Goal: Find specific page/section: Find specific page/section

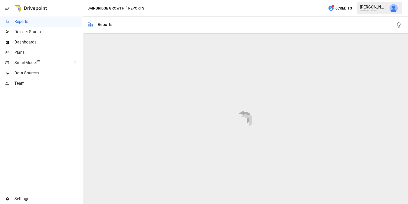
click at [394, 11] on img "Julie Wilton" at bounding box center [394, 8] width 8 height 8
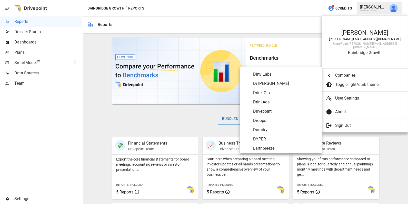
scroll to position [682, 0]
click at [274, 76] on span "Dirty Labs" at bounding box center [285, 75] width 65 height 6
